Goal: Task Accomplishment & Management: Use online tool/utility

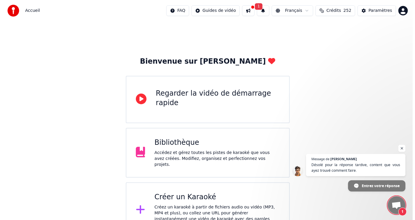
scroll to position [9, 0]
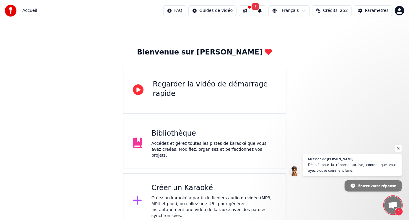
click at [191, 186] on div "Créer un Karaoké" at bounding box center [214, 187] width 125 height 9
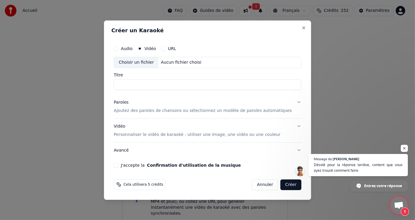
click at [174, 85] on input "Titre" at bounding box center [207, 84] width 187 height 11
click at [147, 62] on div "Choisir un fichier" at bounding box center [136, 62] width 44 height 11
type input "**********"
click at [118, 165] on button "J'accepte la Confirmation d'utilisation de la musique" at bounding box center [116, 164] width 5 height 5
click at [167, 112] on p "Ajoutez des paroles de chansons ou sélectionnez un modèle de paroles automatiqu…" at bounding box center [203, 111] width 178 height 6
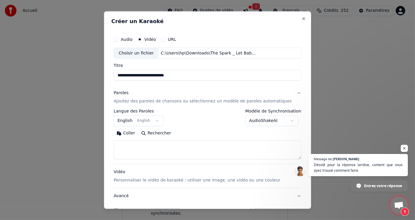
click at [162, 133] on button "Rechercher" at bounding box center [156, 132] width 36 height 9
click at [137, 148] on textarea at bounding box center [207, 149] width 187 height 19
click at [134, 134] on button "Coller" at bounding box center [126, 132] width 25 height 9
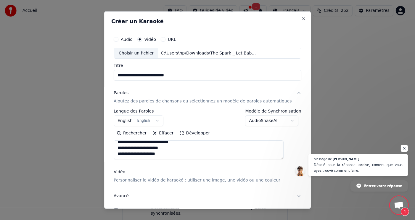
scroll to position [264, 0]
click at [130, 148] on textarea at bounding box center [199, 149] width 170 height 19
click at [229, 150] on textarea at bounding box center [199, 149] width 170 height 19
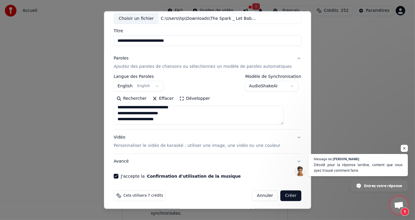
scroll to position [36, 0]
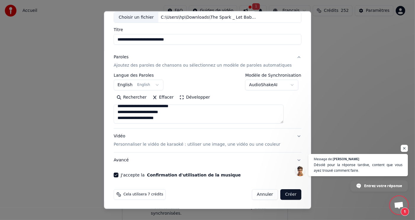
type textarea "**********"
click at [280, 193] on button "Créer" at bounding box center [290, 194] width 21 height 11
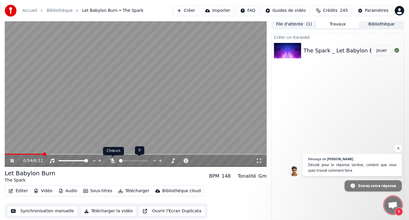
click at [112, 161] on icon at bounding box center [113, 160] width 6 height 5
click at [7, 153] on span at bounding box center [6, 153] width 2 height 1
click at [41, 191] on button "Vidéo" at bounding box center [42, 191] width 23 height 8
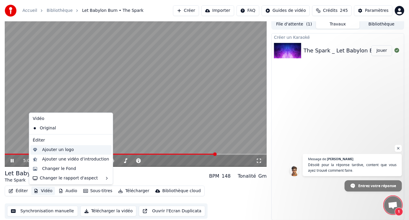
click at [63, 151] on div "Ajouter un logo" at bounding box center [70, 149] width 81 height 9
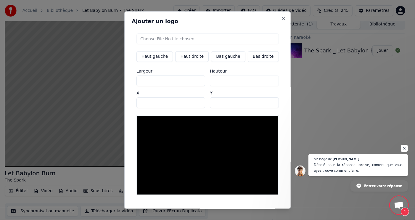
drag, startPoint x: 227, startPoint y: 22, endPoint x: 272, endPoint y: 29, distance: 45.7
click at [272, 29] on div "Ajouter un logo Haut gauche Haut droite Bas gauche Bas droite Largeur *** Haute…" at bounding box center [207, 110] width 166 height 198
copy h2
click at [281, 17] on button "Close" at bounding box center [283, 18] width 5 height 5
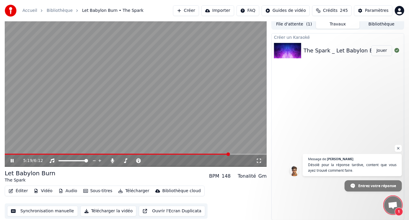
click at [41, 192] on button "Vidéo" at bounding box center [42, 191] width 23 height 8
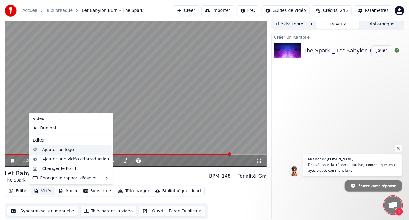
click at [64, 150] on div "Ajouter un logo" at bounding box center [58, 150] width 32 height 6
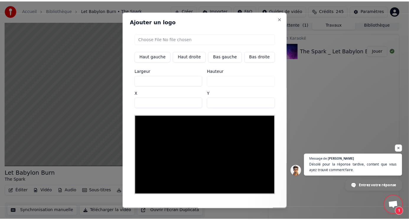
scroll to position [12, 0]
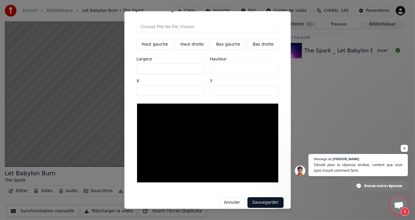
click at [196, 43] on button "Haut droite" at bounding box center [191, 44] width 33 height 11
type input "****"
click at [198, 25] on input "file" at bounding box center [207, 26] width 142 height 11
type input "**********"
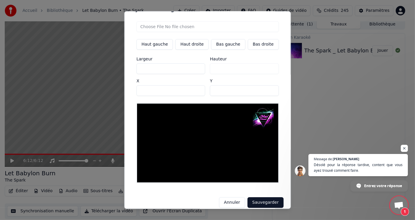
copy h2
click at [259, 197] on button "Sauvegarder" at bounding box center [265, 202] width 36 height 11
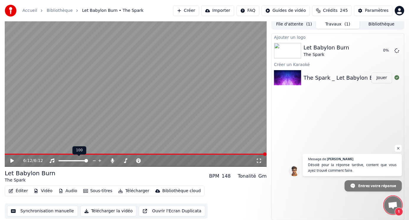
click at [60, 161] on span at bounding box center [74, 160] width 30 height 1
click at [59, 161] on span at bounding box center [61, 161] width 4 height 4
click at [11, 159] on icon at bounding box center [12, 160] width 4 height 4
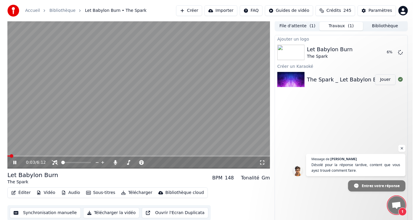
scroll to position [0, 0]
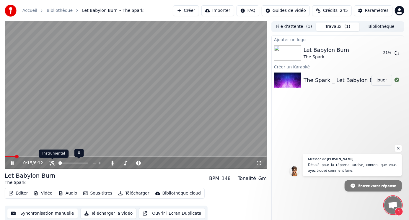
click at [51, 163] on icon at bounding box center [52, 163] width 6 height 5
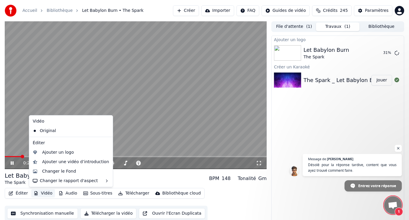
click at [44, 193] on button "Vidéo" at bounding box center [42, 193] width 23 height 8
click at [63, 152] on div "Ajouter un logo" at bounding box center [58, 152] width 32 height 6
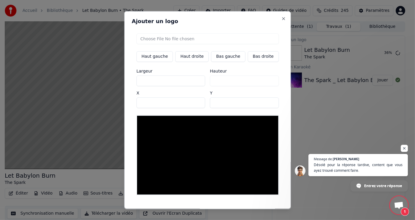
scroll to position [12, 0]
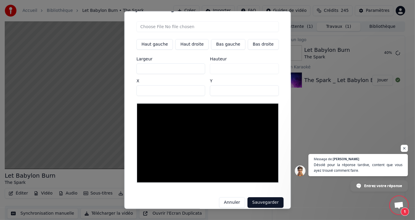
click at [185, 27] on input "file" at bounding box center [207, 26] width 142 height 11
type input "**********"
click at [231, 198] on button "Annuler" at bounding box center [231, 202] width 26 height 11
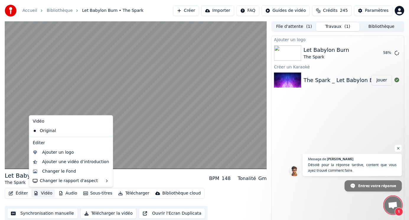
click at [42, 193] on button "Vidéo" at bounding box center [42, 193] width 23 height 8
click at [61, 153] on div "Ajouter un logo" at bounding box center [58, 152] width 32 height 6
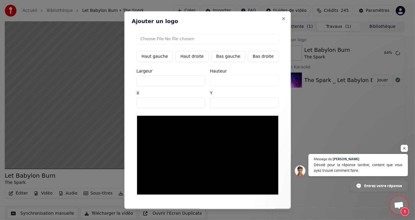
click at [200, 56] on button "Haut droite" at bounding box center [191, 56] width 33 height 11
type input "****"
click at [168, 38] on input "file" at bounding box center [207, 38] width 142 height 11
click at [281, 18] on button "Close" at bounding box center [283, 18] width 5 height 5
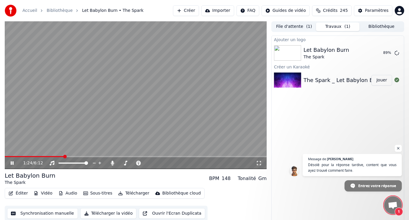
click at [43, 191] on button "Vidéo" at bounding box center [42, 193] width 23 height 8
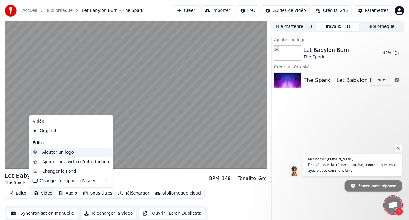
click at [62, 153] on div "Ajouter un logo" at bounding box center [58, 152] width 32 height 6
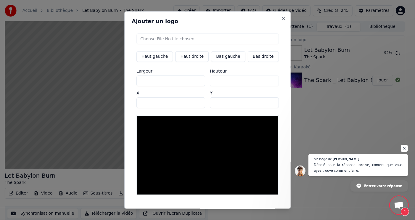
click at [196, 56] on button "Haut droite" at bounding box center [191, 56] width 33 height 11
type input "****"
click at [190, 39] on input "file" at bounding box center [207, 38] width 142 height 11
type input "**********"
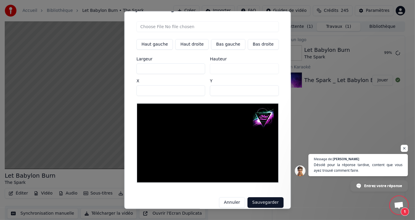
click at [263, 197] on button "Sauvegarder" at bounding box center [265, 202] width 36 height 11
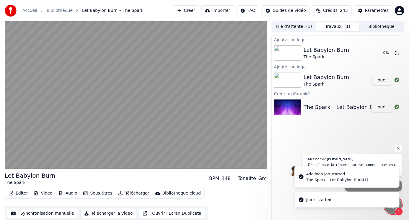
click at [329, 178] on div "The Spark _ Let Babylon Burn(1)" at bounding box center [338, 179] width 62 height 5
click at [357, 180] on div "The Spark _ Let Babylon Burn(1)" at bounding box center [338, 179] width 62 height 5
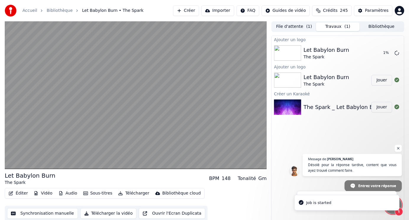
click at [297, 135] on div "Ajouter un logo Let Babylon Burn The Spark 1 % Ajouter un logo Let Babylon Burn…" at bounding box center [338, 128] width 133 height 187
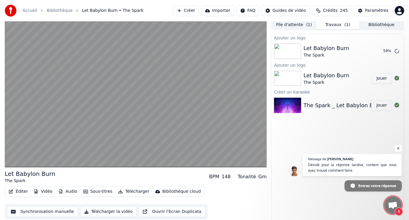
scroll to position [2, 0]
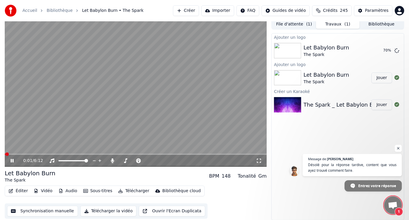
click at [5, 154] on span at bounding box center [5, 153] width 1 height 1
click at [378, 49] on button "Jouer" at bounding box center [382, 50] width 21 height 11
click at [145, 153] on video at bounding box center [136, 93] width 262 height 148
click at [147, 153] on span at bounding box center [83, 153] width 157 height 1
click at [11, 159] on icon at bounding box center [12, 160] width 4 height 4
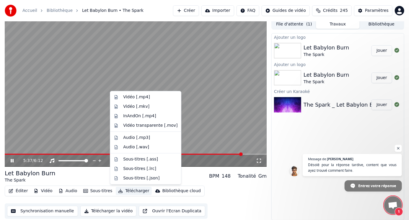
click at [131, 190] on button "Télécharger" at bounding box center [134, 191] width 36 height 8
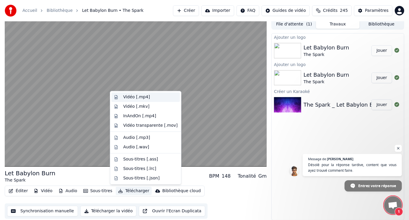
click at [139, 97] on div "Vidéo [.mp4]" at bounding box center [136, 97] width 27 height 6
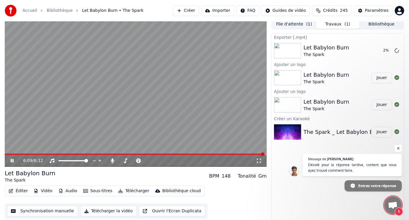
click at [399, 148] on span "Ouvrir le chat" at bounding box center [398, 148] width 7 height 7
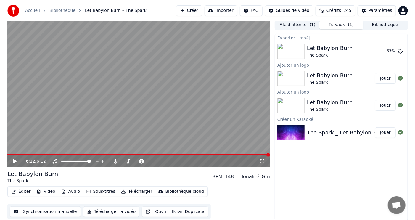
scroll to position [2, 0]
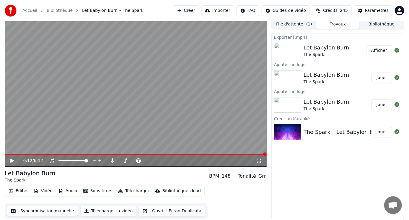
click at [385, 51] on button "Afficher" at bounding box center [380, 50] width 26 height 11
click at [114, 160] on icon at bounding box center [113, 160] width 6 height 5
click at [5, 153] on span at bounding box center [5, 153] width 0 height 1
click at [12, 160] on icon at bounding box center [12, 160] width 4 height 4
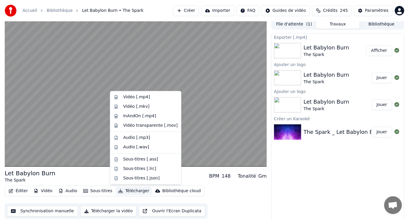
click at [138, 189] on button "Télécharger" at bounding box center [134, 191] width 36 height 8
click at [141, 96] on div "Vidéo [.mp4]" at bounding box center [136, 97] width 27 height 6
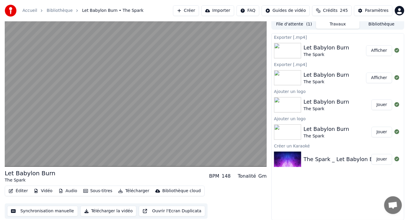
click at [383, 49] on button "Afficher" at bounding box center [380, 50] width 26 height 11
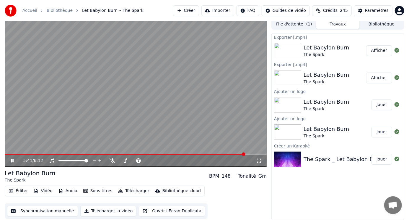
click at [10, 160] on icon at bounding box center [16, 160] width 14 height 5
click at [387, 51] on button "Afficher" at bounding box center [380, 50] width 26 height 11
click at [199, 10] on button "Créer" at bounding box center [186, 10] width 26 height 11
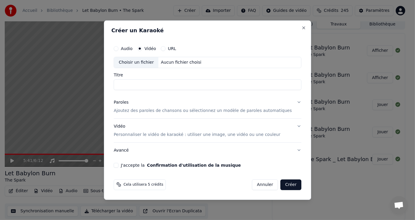
click at [158, 63] on div "Choisir un fichier" at bounding box center [136, 62] width 44 height 11
type input "**********"
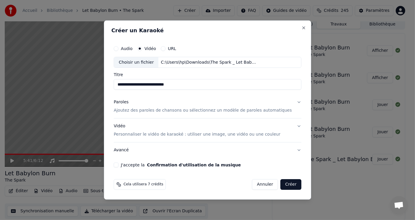
click at [171, 111] on p "Ajoutez des paroles de chansons ou sélectionnez un modèle de paroles automatiqu…" at bounding box center [203, 111] width 178 height 6
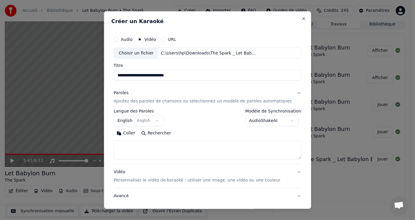
click at [136, 133] on button "Coller" at bounding box center [126, 132] width 25 height 9
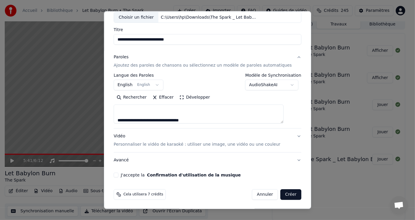
scroll to position [276, 0]
click at [213, 114] on textarea at bounding box center [199, 113] width 170 height 19
click at [211, 116] on textarea at bounding box center [199, 113] width 170 height 19
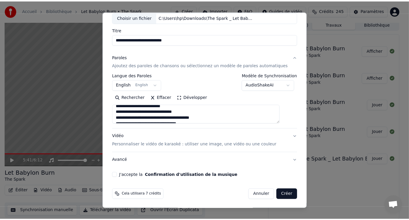
scroll to position [217, 0]
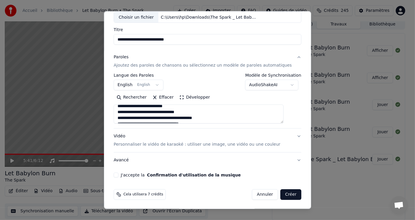
type textarea "**********"
click at [118, 176] on button "J'accepte la Confirmation d'utilisation de la musique" at bounding box center [116, 174] width 5 height 5
type button "on"
click at [280, 194] on button "Créer" at bounding box center [290, 194] width 21 height 11
select select "**"
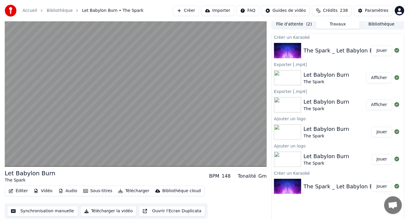
scroll to position [0, 0]
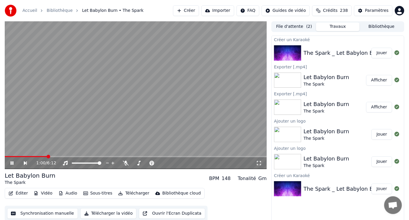
click at [384, 53] on button "Jouer" at bounding box center [382, 53] width 21 height 11
click at [12, 163] on icon at bounding box center [15, 163] width 13 height 5
